Goal: Task Accomplishment & Management: Manage account settings

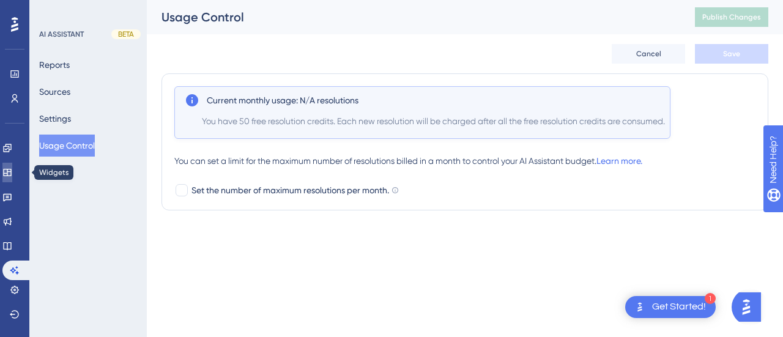
click at [12, 175] on link at bounding box center [7, 173] width 10 height 20
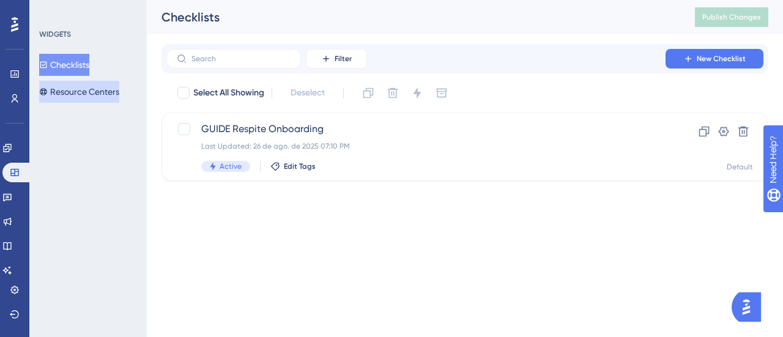
click at [104, 90] on button "Resource Centers" at bounding box center [79, 92] width 80 height 22
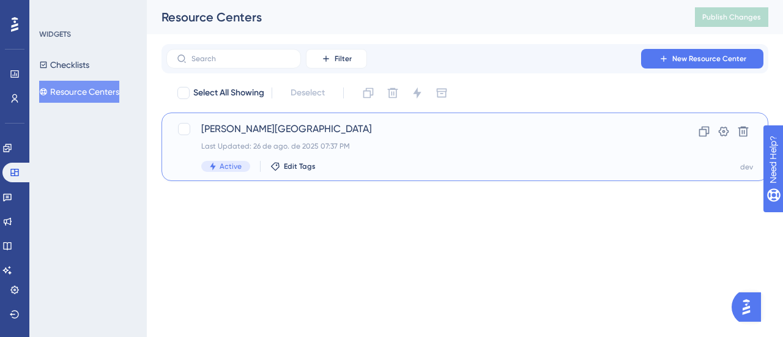
click at [251, 122] on span "[PERSON_NAME][GEOGRAPHIC_DATA]" at bounding box center [415, 129] width 429 height 15
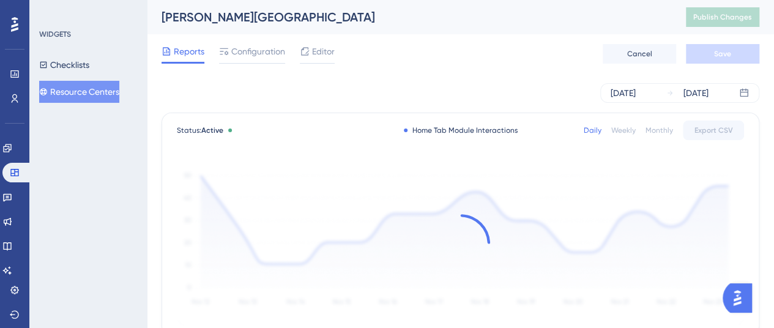
click at [253, 42] on div "Reports Configuration Editor Cancel Save" at bounding box center [461, 53] width 598 height 39
click at [251, 45] on span "Configuration" at bounding box center [258, 51] width 54 height 15
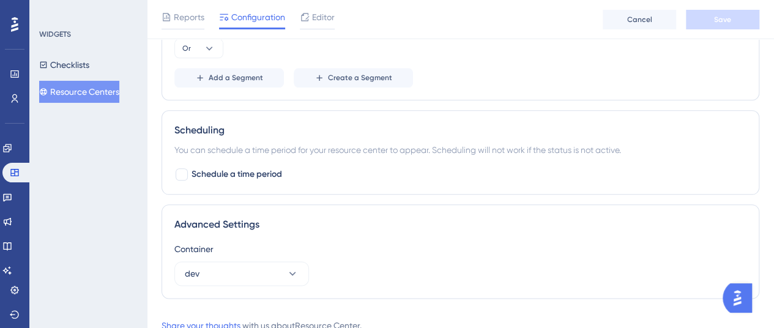
scroll to position [685, 0]
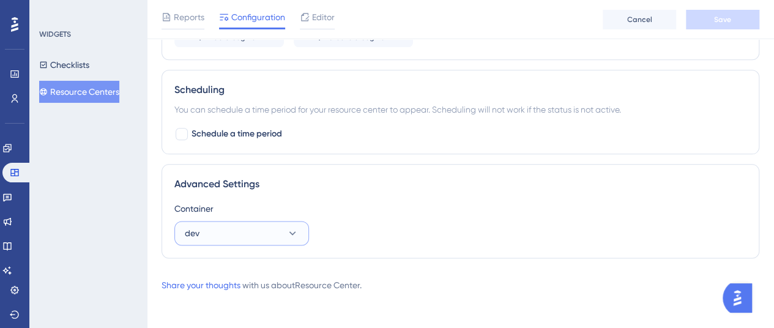
click at [269, 232] on button "dev" at bounding box center [241, 233] width 135 height 24
click at [219, 289] on span "Default" at bounding box center [206, 295] width 29 height 15
click at [734, 20] on button "Save" at bounding box center [722, 20] width 73 height 20
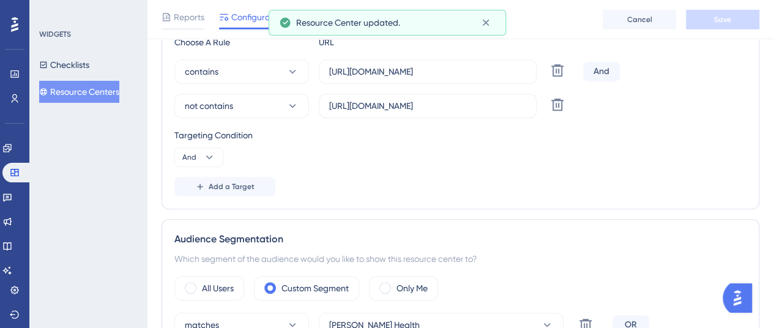
scroll to position [0, 0]
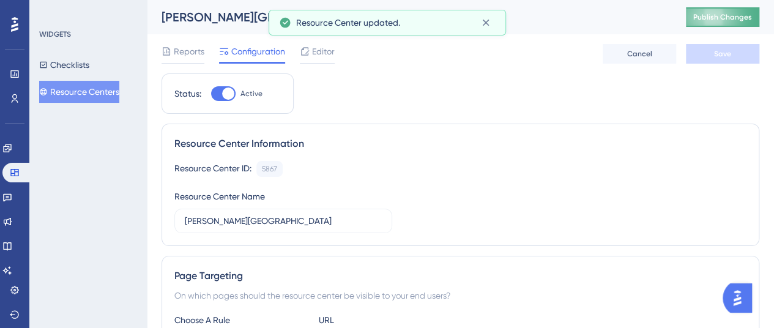
click at [734, 25] on button "Publish Changes" at bounding box center [722, 17] width 73 height 20
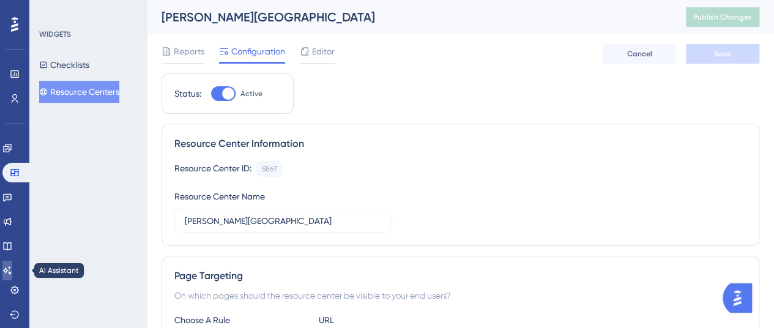
click at [10, 267] on icon at bounding box center [7, 271] width 10 height 10
